Goal: Navigation & Orientation: Find specific page/section

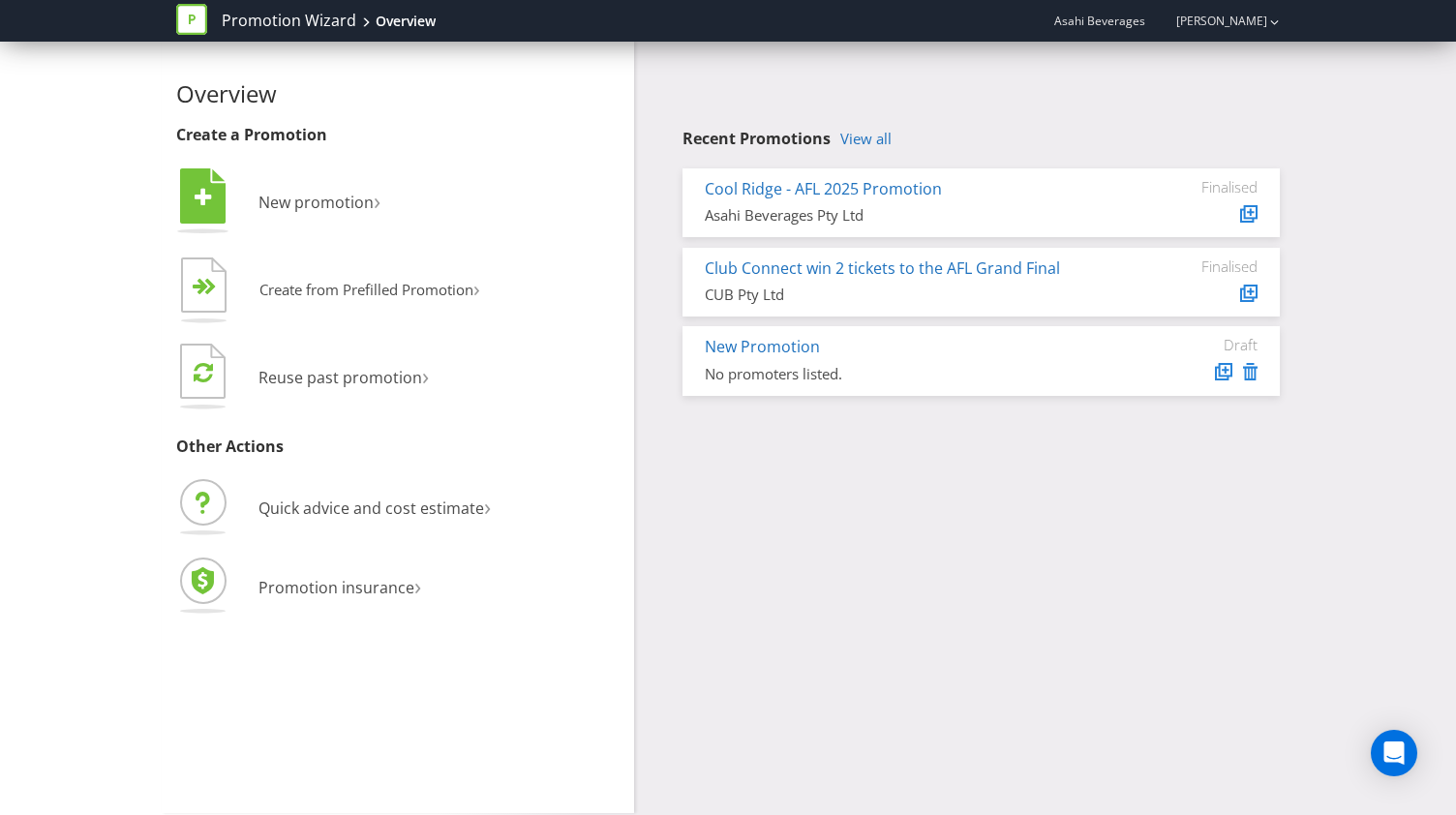
click at [1122, 31] on div "Asahi Beverages Chloe Brown" at bounding box center [1161, 21] width 238 height 34
click at [319, 21] on link "Promotion Wizard" at bounding box center [288, 21] width 134 height 22
click at [198, 21] on icon at bounding box center [191, 19] width 31 height 31
click at [1253, 20] on link "[PERSON_NAME]" at bounding box center [1212, 21] width 110 height 17
click at [1085, 90] on div "Recent Promotions View all Cool Ridge - AFL 2025 Promotion Asahi Beverages Pty …" at bounding box center [964, 224] width 660 height 364
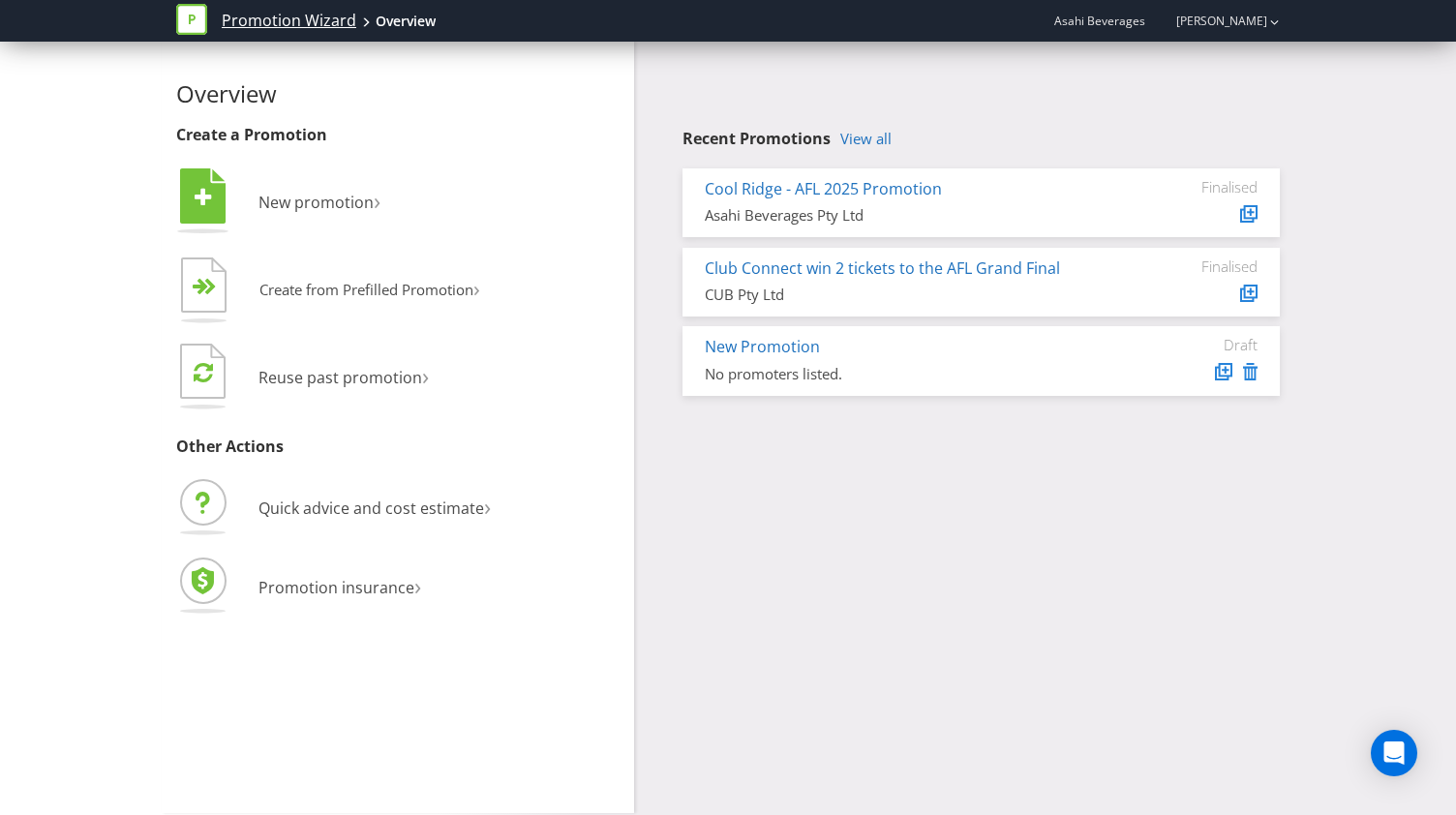
click at [282, 15] on link "Promotion Wizard" at bounding box center [288, 21] width 134 height 22
click at [180, 16] on icon at bounding box center [191, 19] width 31 height 31
click at [192, 23] on icon at bounding box center [191, 19] width 31 height 31
click at [367, 111] on div "Overview Create a Promotion  New promotion ›   Create from Prefilled Promoti…" at bounding box center [398, 353] width 443 height 543
click at [1097, 19] on span "Asahi Beverages" at bounding box center [1100, 21] width 91 height 17
